Goal: Complete application form: Complete application form

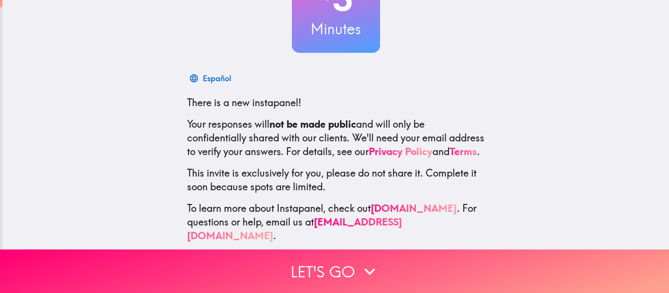
scroll to position [114, 0]
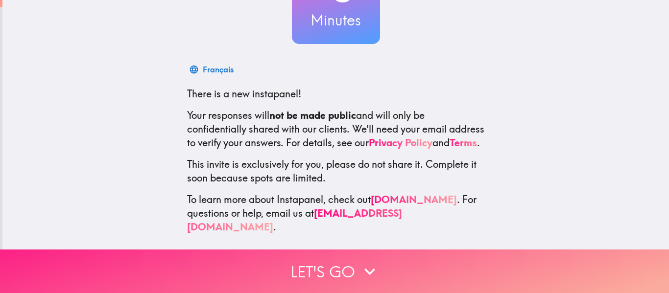
click at [334, 267] on button "Let's go" at bounding box center [334, 272] width 669 height 44
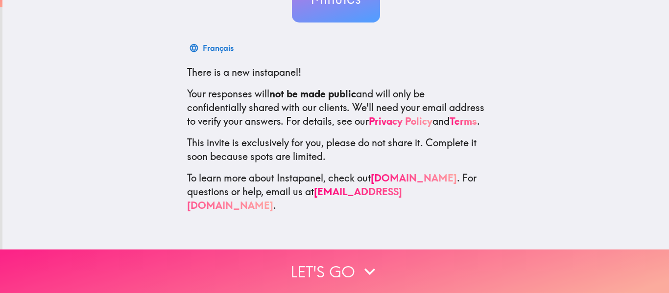
scroll to position [0, 0]
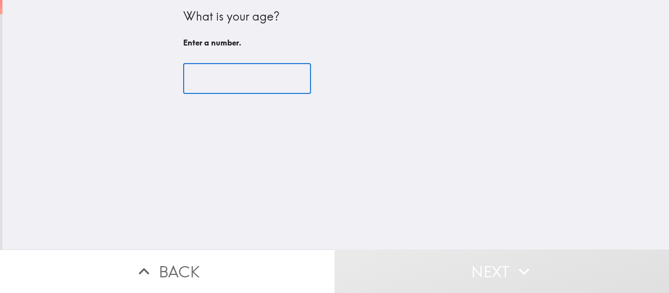
click at [221, 72] on input "number" at bounding box center [247, 79] width 128 height 30
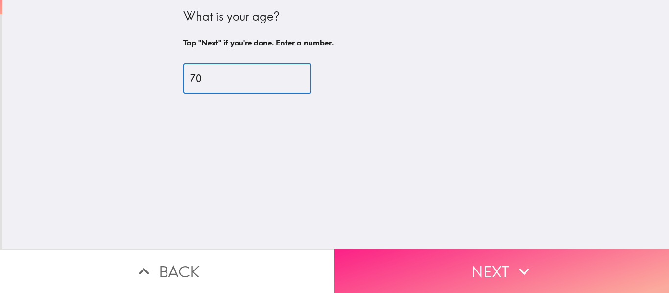
type input "70"
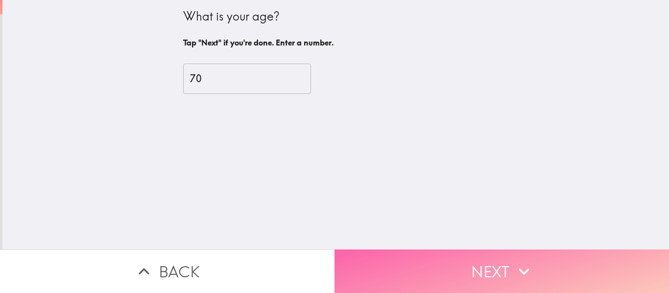
click at [453, 261] on button "Next" at bounding box center [501, 272] width 334 height 44
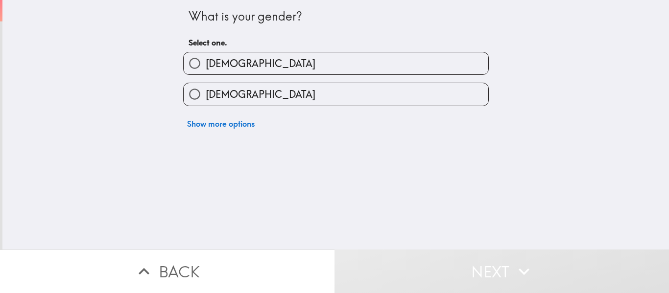
click at [244, 70] on label "[DEMOGRAPHIC_DATA]" at bounding box center [336, 63] width 304 height 22
click at [206, 70] on input "[DEMOGRAPHIC_DATA]" at bounding box center [195, 63] width 22 height 22
radio input "true"
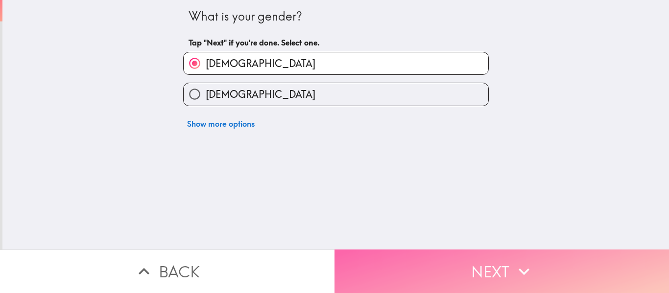
click at [466, 262] on button "Next" at bounding box center [501, 272] width 334 height 44
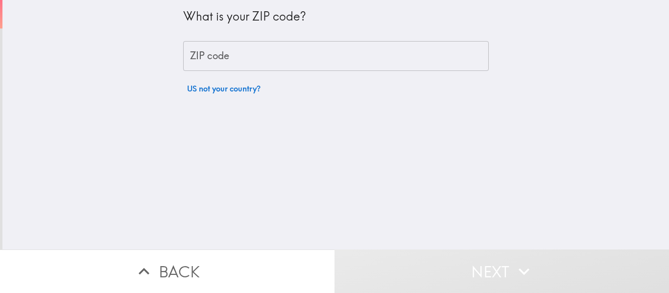
click at [228, 63] on input "ZIP code" at bounding box center [335, 56] width 305 height 30
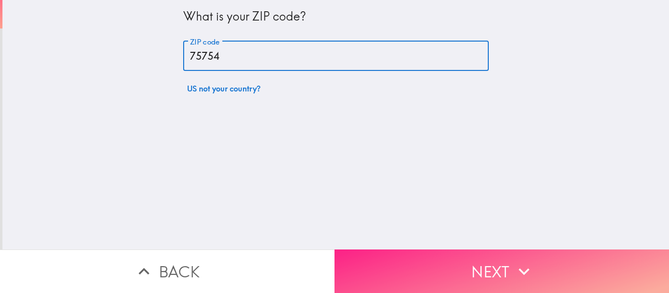
type input "75754"
click at [461, 253] on button "Next" at bounding box center [501, 272] width 334 height 44
